Goal: Task Accomplishment & Management: Manage account settings

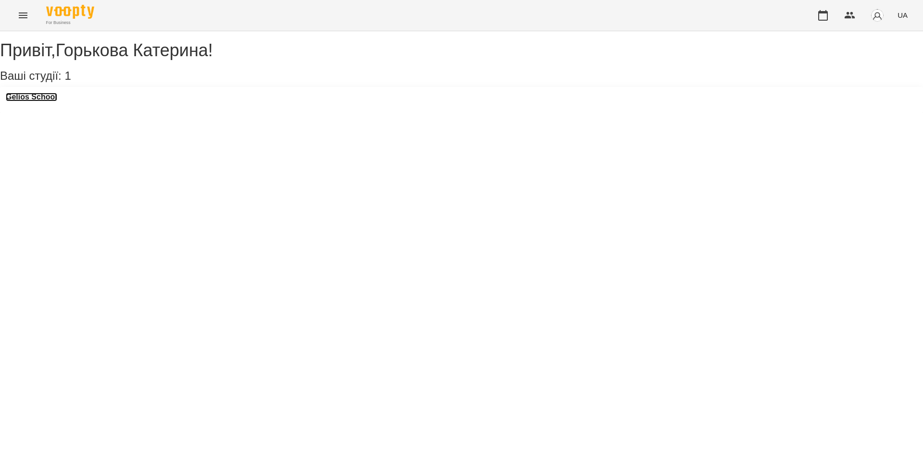
click at [53, 101] on h3 "Gelios School" at bounding box center [31, 97] width 51 height 9
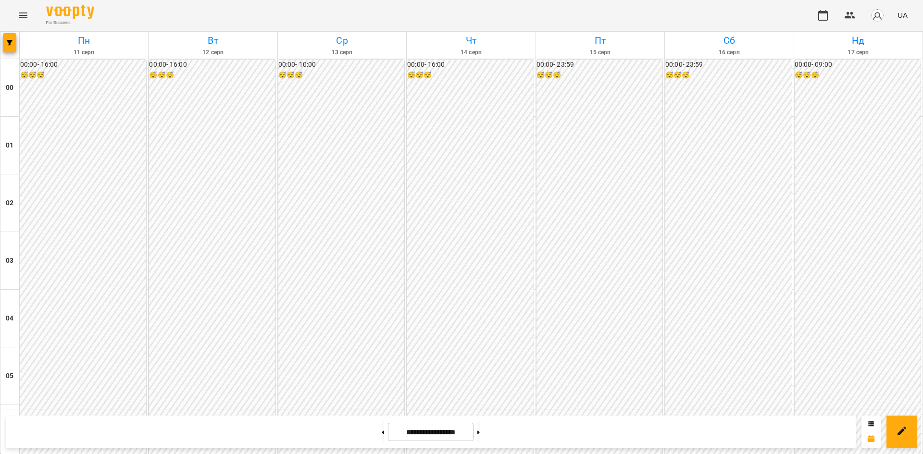
scroll to position [890, 0]
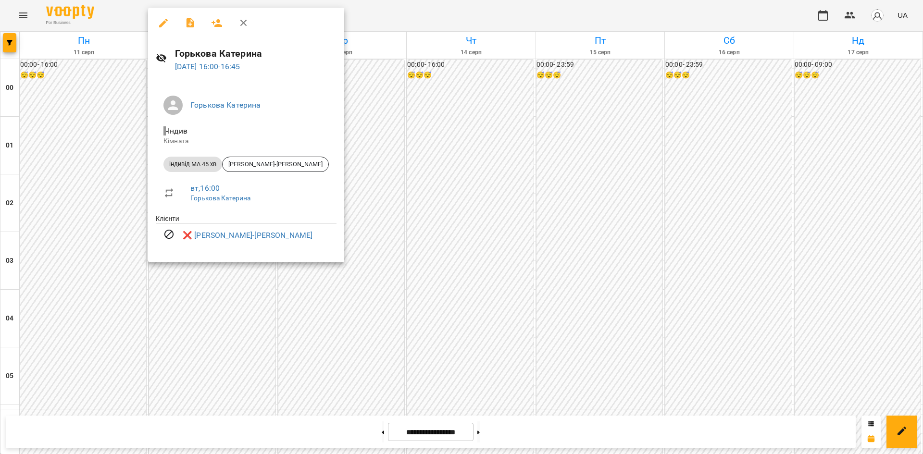
click at [211, 100] on div "Горькова Катерина - Індив Кімната індивід МА 45 хв Галушко-Пфайль Софія вт , 16…" at bounding box center [246, 171] width 196 height 182
click at [346, 274] on div at bounding box center [461, 227] width 923 height 454
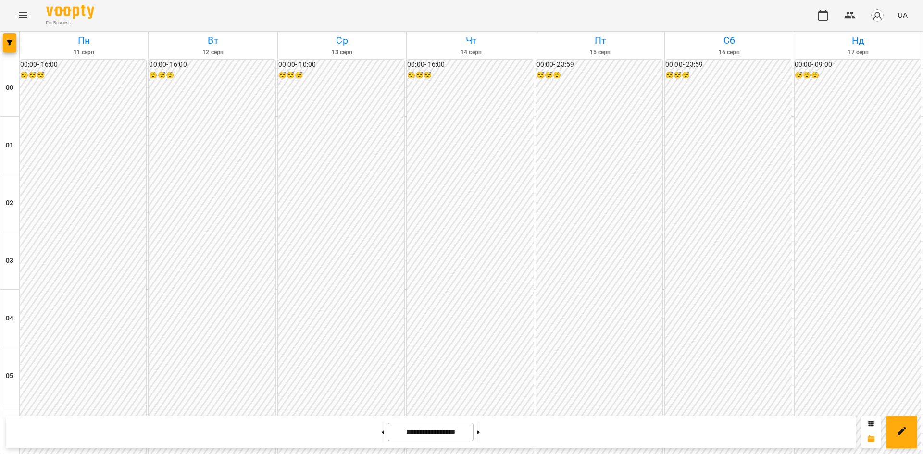
scroll to position [830, 0]
click at [25, 16] on icon "Menu" at bounding box center [23, 16] width 12 height 12
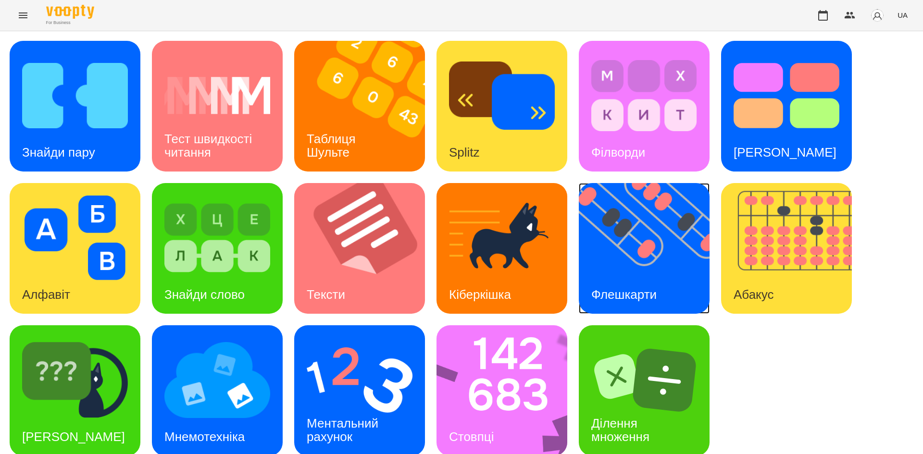
click at [672, 296] on img at bounding box center [650, 248] width 143 height 131
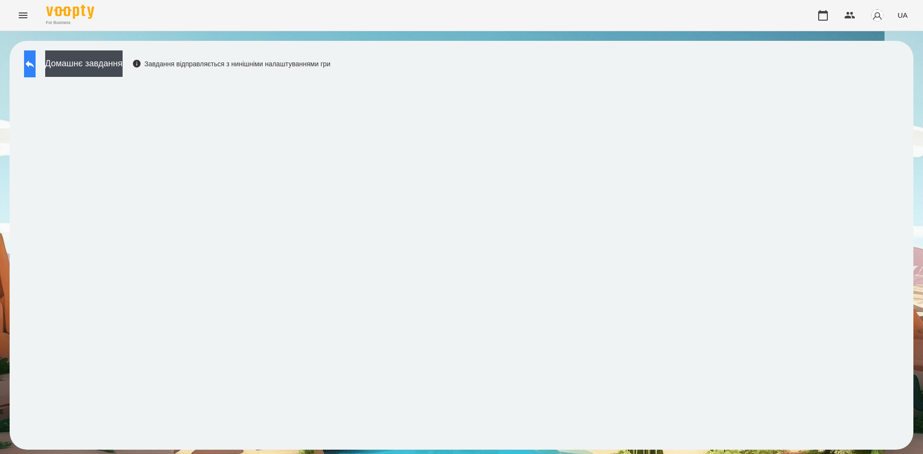
click at [34, 65] on icon at bounding box center [29, 64] width 9 height 7
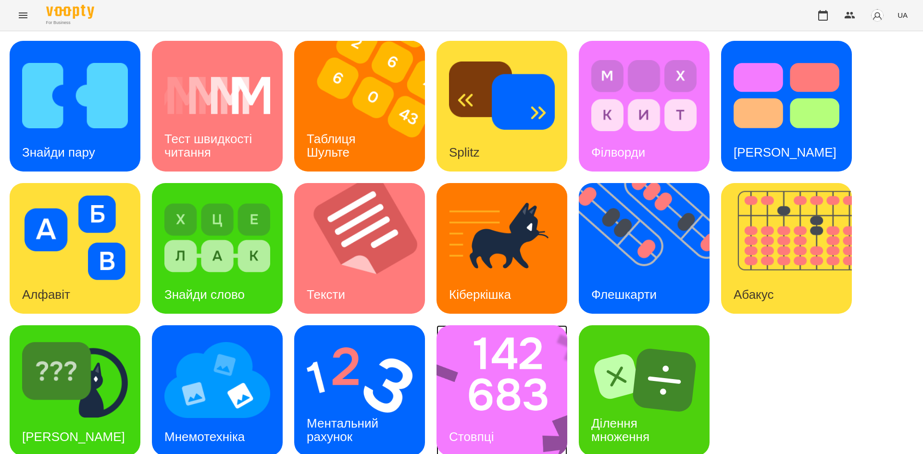
click at [518, 382] on img at bounding box center [507, 390] width 143 height 131
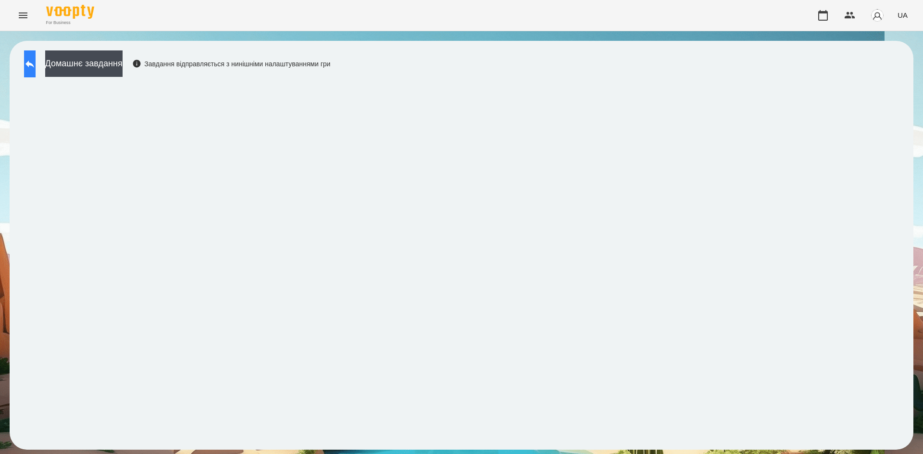
click at [25, 65] on button at bounding box center [30, 63] width 12 height 27
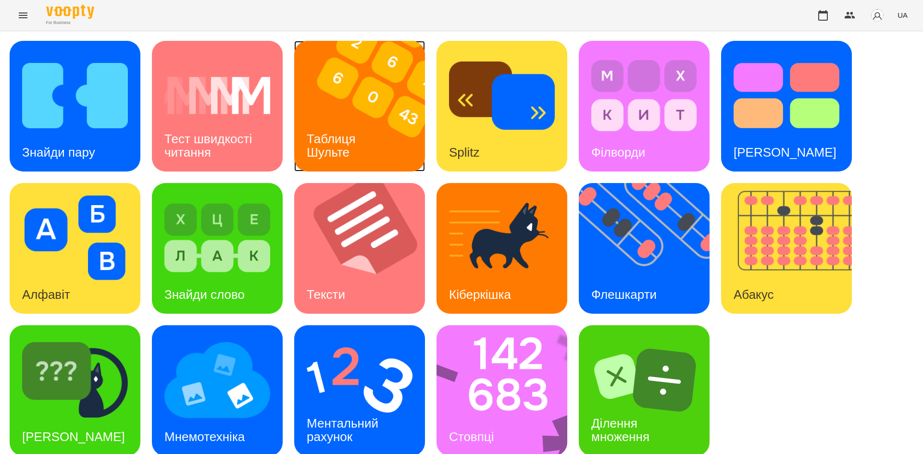
click at [304, 134] on div "Таблиця Шульте" at bounding box center [332, 145] width 77 height 51
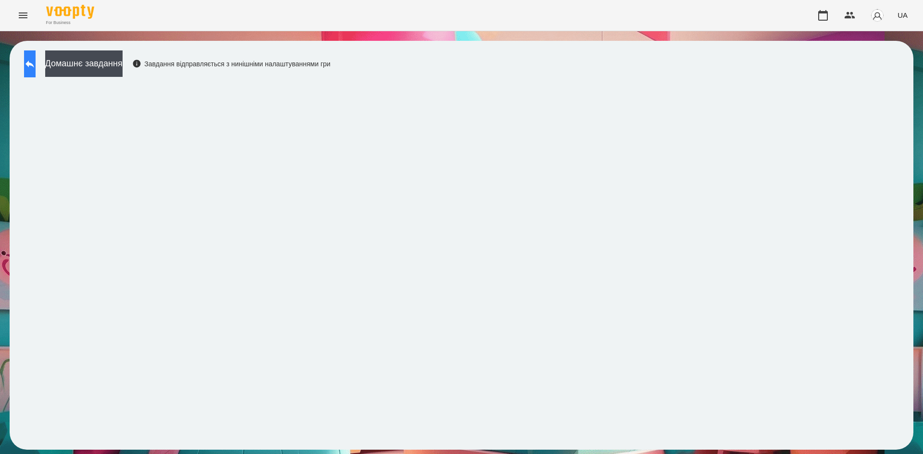
click at [25, 69] on button at bounding box center [30, 63] width 12 height 27
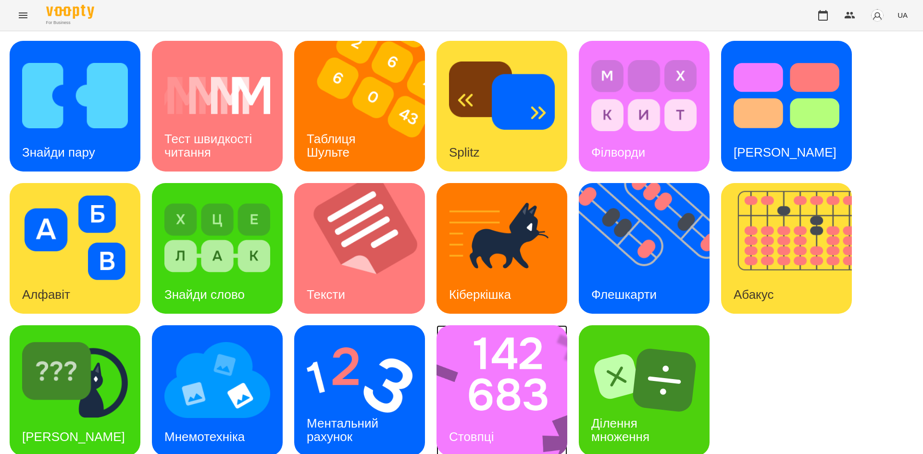
click at [486, 354] on img at bounding box center [507, 390] width 143 height 131
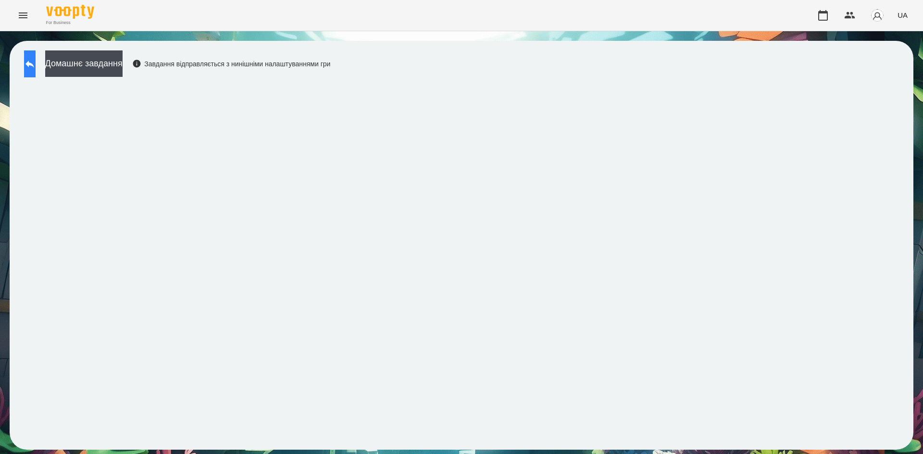
click at [34, 71] on button at bounding box center [30, 63] width 12 height 27
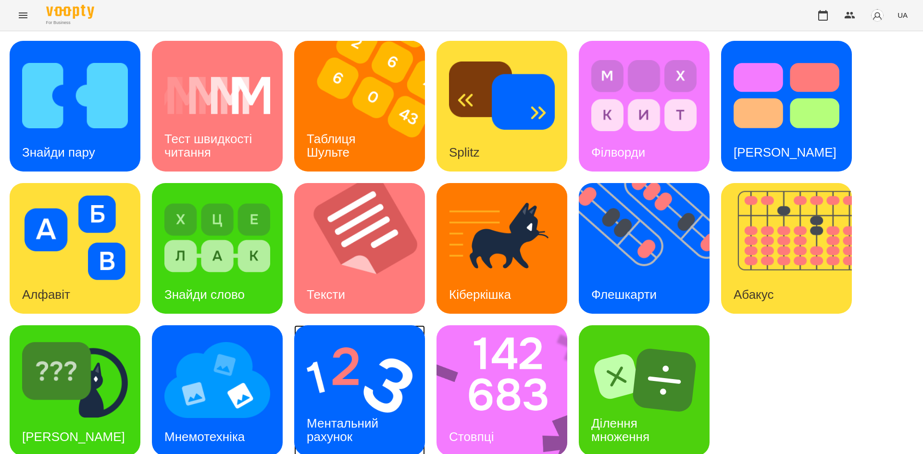
click at [331, 400] on img at bounding box center [360, 380] width 106 height 85
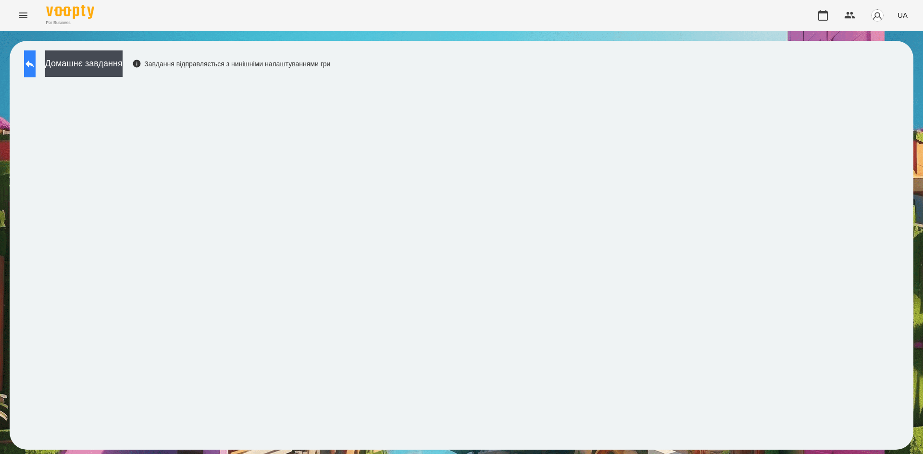
click at [34, 70] on button at bounding box center [30, 63] width 12 height 27
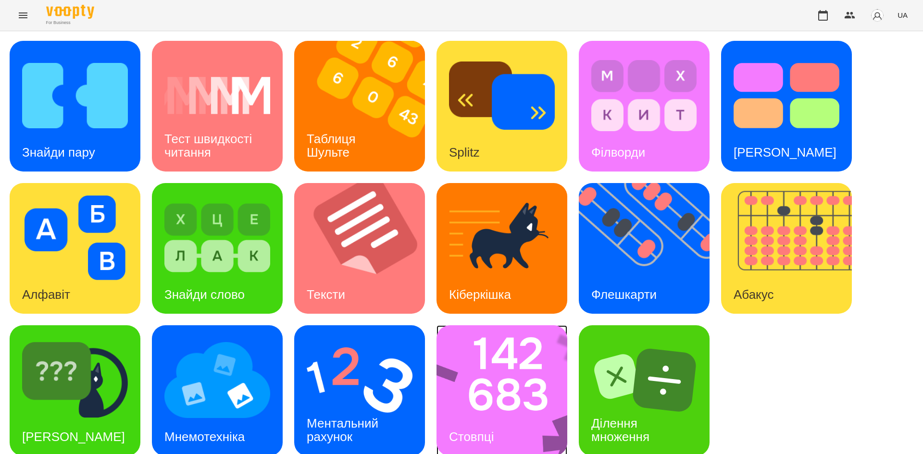
click at [540, 376] on img at bounding box center [507, 390] width 143 height 131
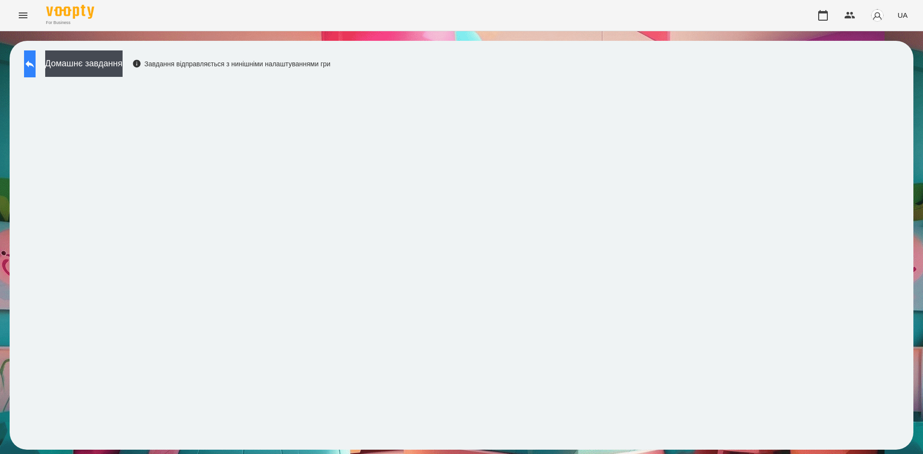
click at [29, 72] on button at bounding box center [30, 63] width 12 height 27
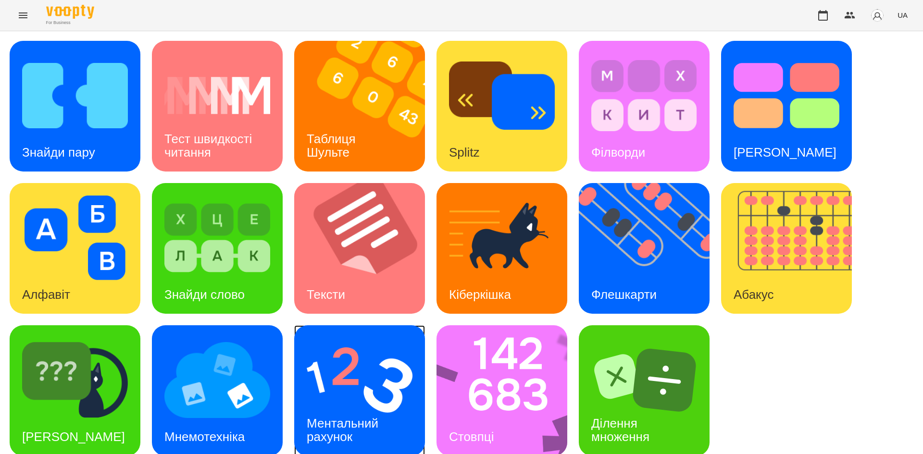
click at [328, 391] on img at bounding box center [360, 380] width 106 height 85
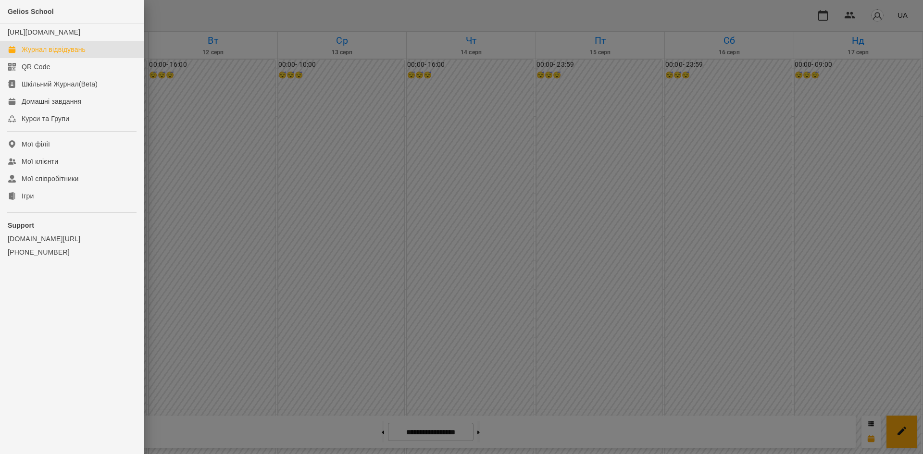
click at [356, 138] on div at bounding box center [461, 227] width 923 height 454
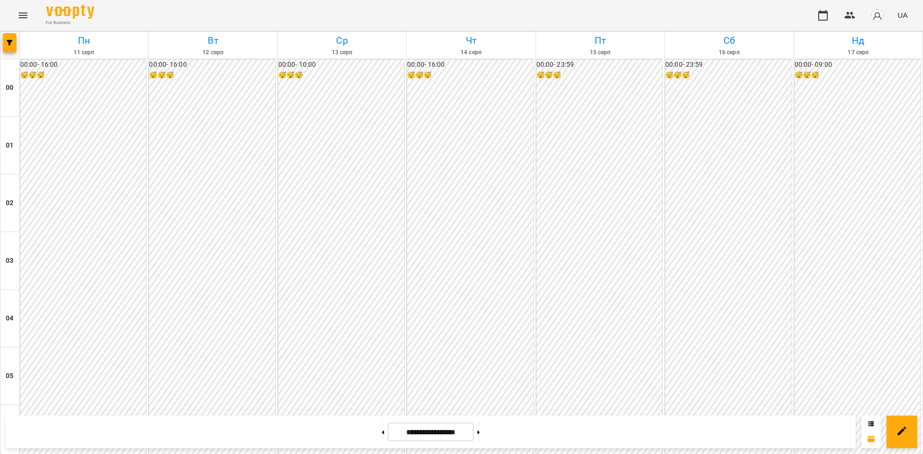
scroll to position [490, 0]
drag, startPoint x: 0, startPoint y: 0, endPoint x: 358, endPoint y: 157, distance: 390.4
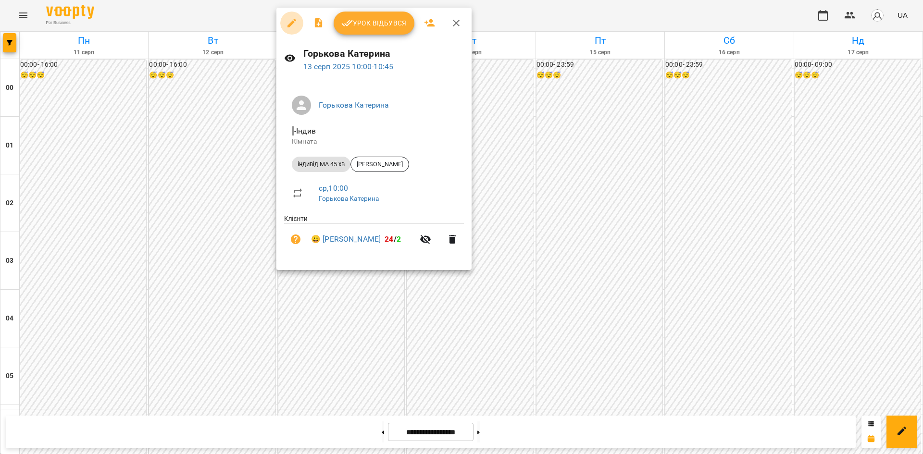
click at [292, 26] on icon "button" at bounding box center [292, 23] width 12 height 12
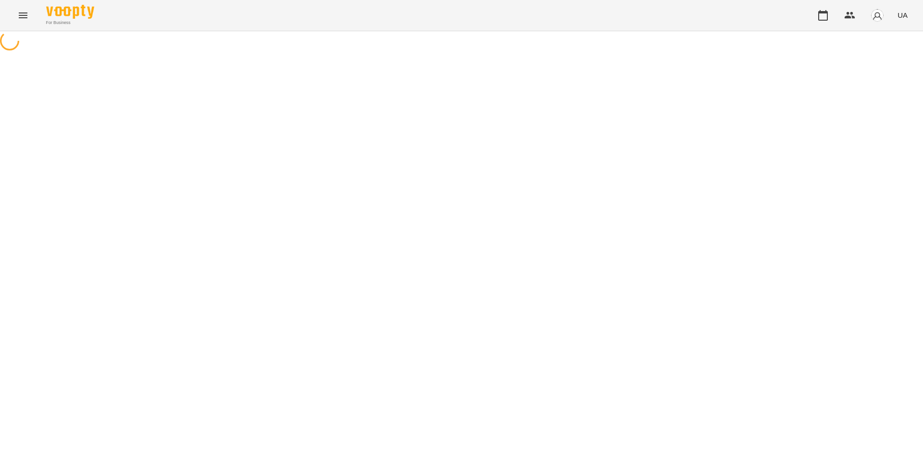
select select "**********"
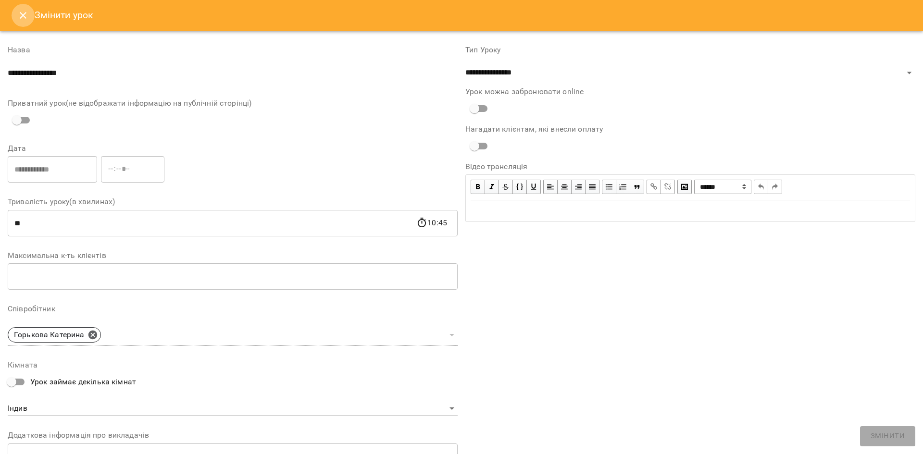
click at [18, 16] on icon "Close" at bounding box center [23, 16] width 12 height 12
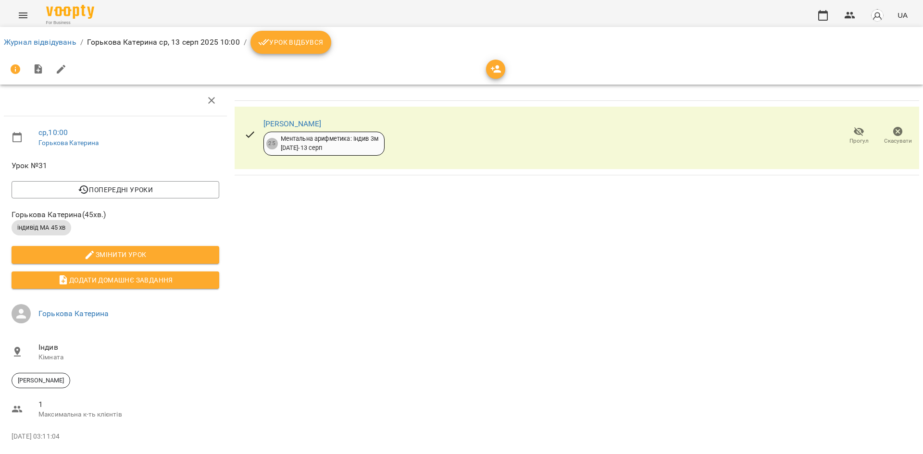
click at [313, 39] on span "Урок відбувся" at bounding box center [290, 43] width 65 height 12
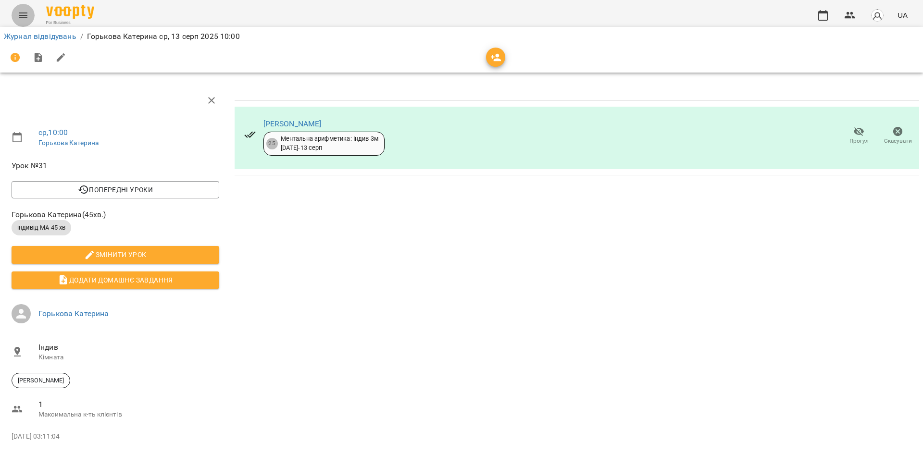
click at [24, 21] on button "Menu" at bounding box center [23, 15] width 23 height 23
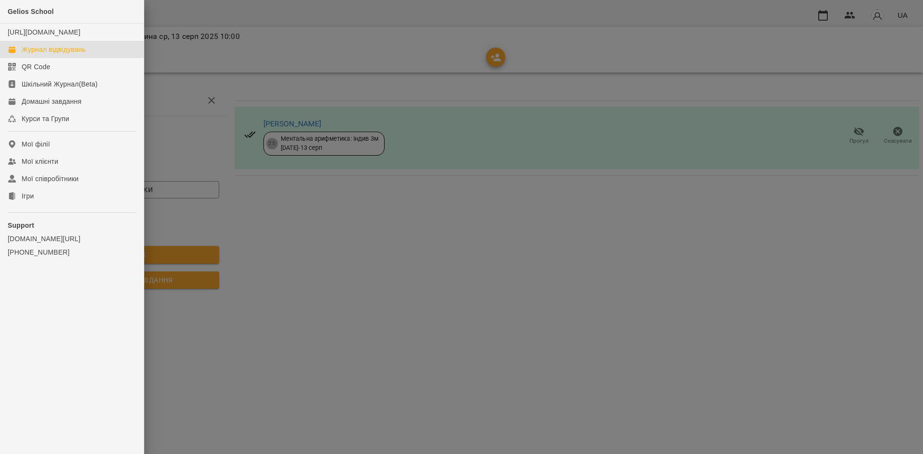
click at [40, 54] on div "Журнал відвідувань" at bounding box center [54, 50] width 64 height 10
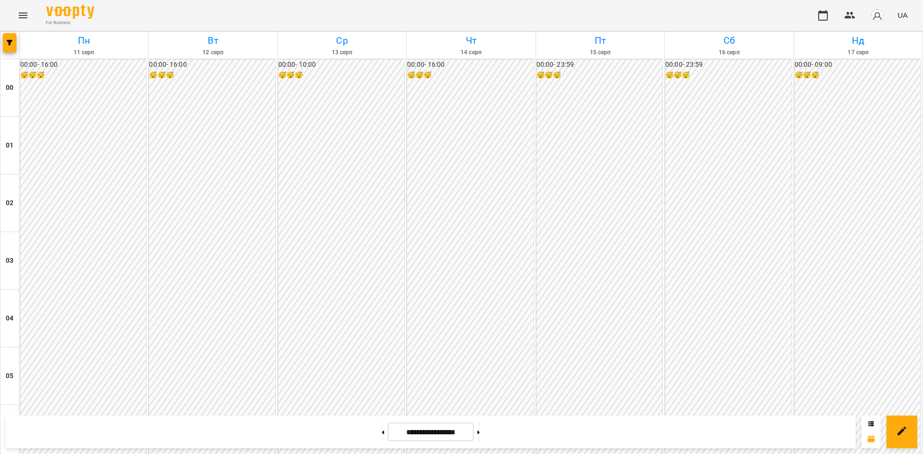
scroll to position [405, 0]
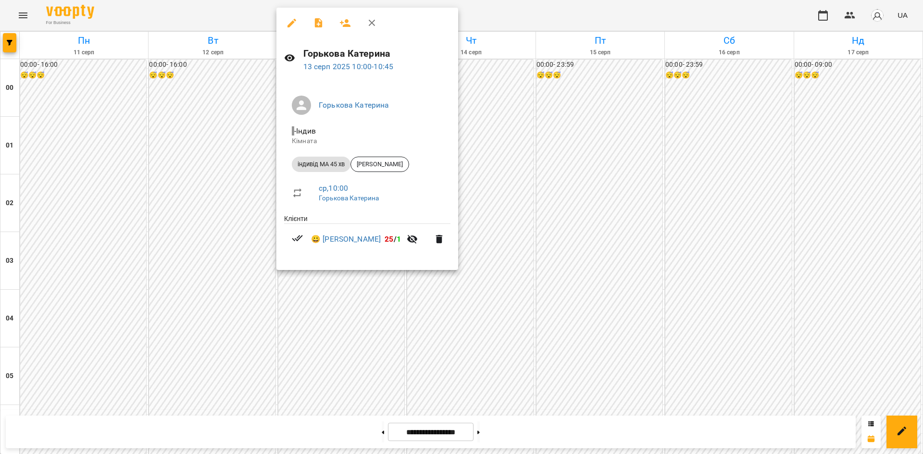
click at [379, 312] on div at bounding box center [461, 227] width 923 height 454
